Goal: Use online tool/utility: Utilize a website feature to perform a specific function

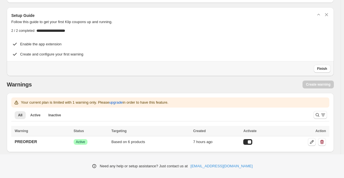
scroll to position [20, 0]
click at [58, 141] on td "PREORDER" at bounding box center [41, 142] width 61 height 12
click at [314, 142] on icon at bounding box center [312, 142] width 6 height 6
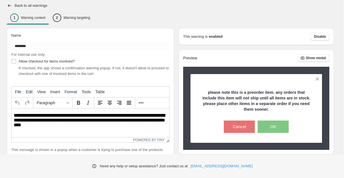
scroll to position [41, 0]
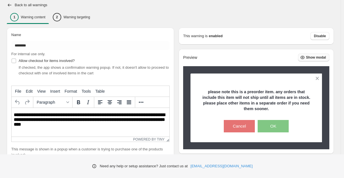
click at [326, 57] on span "Show modal" at bounding box center [316, 57] width 20 height 5
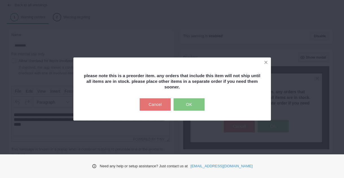
click at [193, 107] on button "OK" at bounding box center [188, 104] width 31 height 12
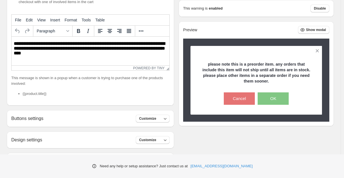
scroll to position [113, 0]
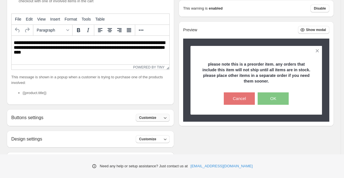
click at [154, 119] on span "Customize" at bounding box center [147, 118] width 17 height 5
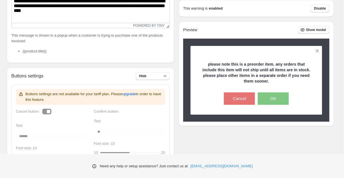
scroll to position [171, 0]
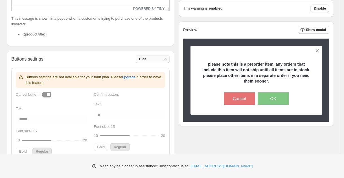
click at [157, 58] on button "Hide" at bounding box center [153, 59] width 34 height 8
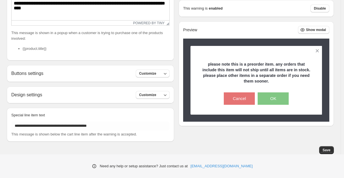
scroll to position [157, 0]
click at [158, 98] on button "Customize" at bounding box center [153, 95] width 34 height 8
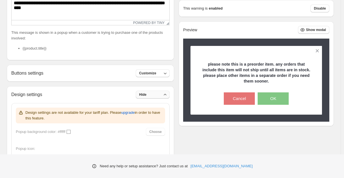
click at [158, 98] on button "Hide" at bounding box center [153, 95] width 34 height 8
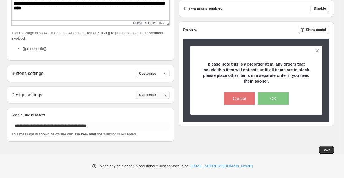
click at [150, 97] on span "Customize" at bounding box center [147, 95] width 17 height 5
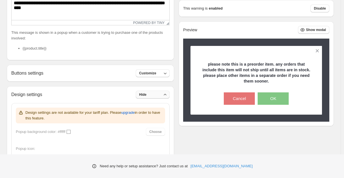
click at [150, 97] on button "Hide" at bounding box center [153, 95] width 34 height 8
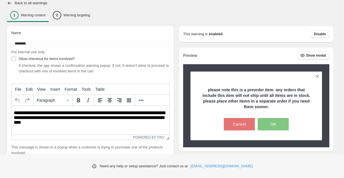
scroll to position [0, 0]
